Goal: Task Accomplishment & Management: Use online tool/utility

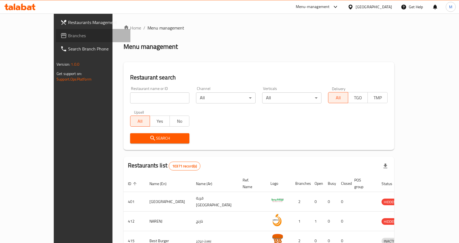
click at [68, 37] on span "Branches" at bounding box center [97, 35] width 58 height 7
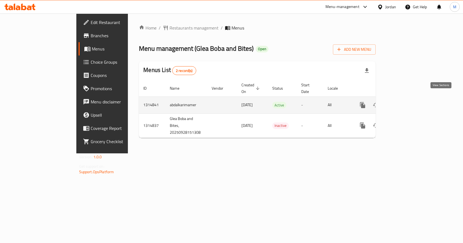
click at [409, 98] on link "enhanced table" at bounding box center [402, 104] width 13 height 13
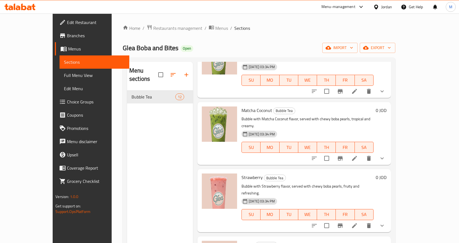
scroll to position [441, 0]
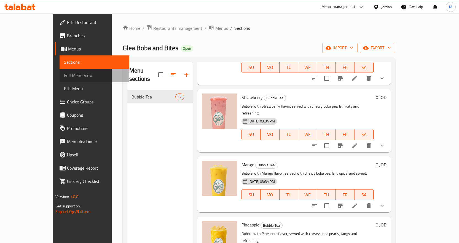
click at [64, 75] on span "Full Menu View" at bounding box center [94, 75] width 61 height 7
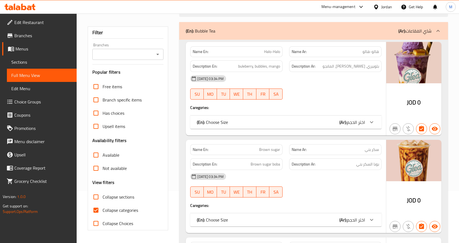
scroll to position [110, 0]
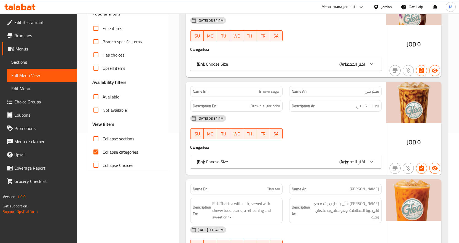
click at [129, 154] on span "Collapse categories" at bounding box center [120, 151] width 36 height 7
click at [102, 154] on input "Collapse categories" at bounding box center [95, 151] width 13 height 13
checkbox input "false"
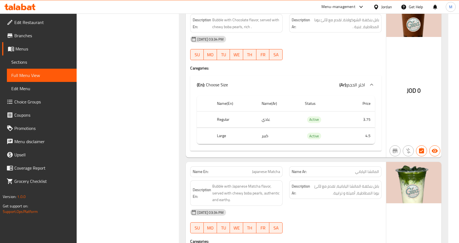
scroll to position [1773, 0]
click at [24, 11] on div at bounding box center [20, 6] width 40 height 11
click at [22, 9] on icon at bounding box center [23, 7] width 5 height 7
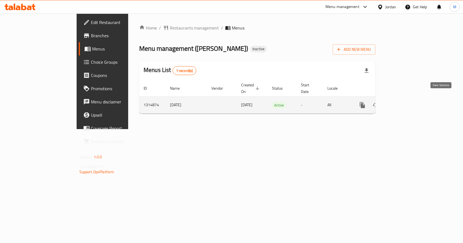
click at [405, 102] on icon "enhanced table" at bounding box center [402, 105] width 7 height 7
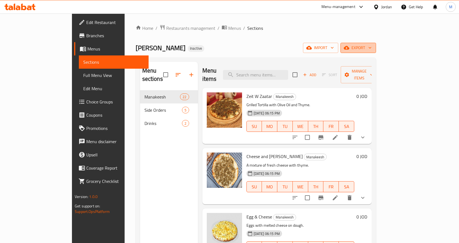
click at [371, 47] on span "export" at bounding box center [358, 47] width 27 height 7
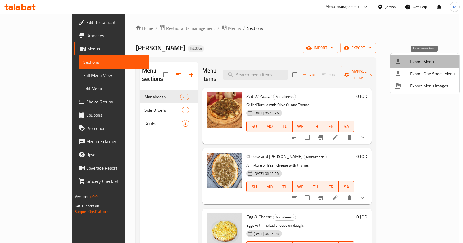
click at [426, 59] on span "Export Menu" at bounding box center [432, 61] width 45 height 7
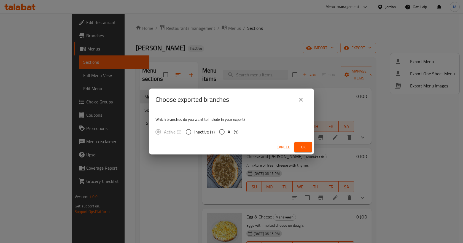
click at [233, 130] on span "All (1)" at bounding box center [233, 131] width 11 height 7
click at [228, 130] on input "All (1)" at bounding box center [222, 132] width 12 height 12
radio input "true"
click at [312, 146] on button "Ok" at bounding box center [303, 147] width 18 height 10
